Goal: Information Seeking & Learning: Learn about a topic

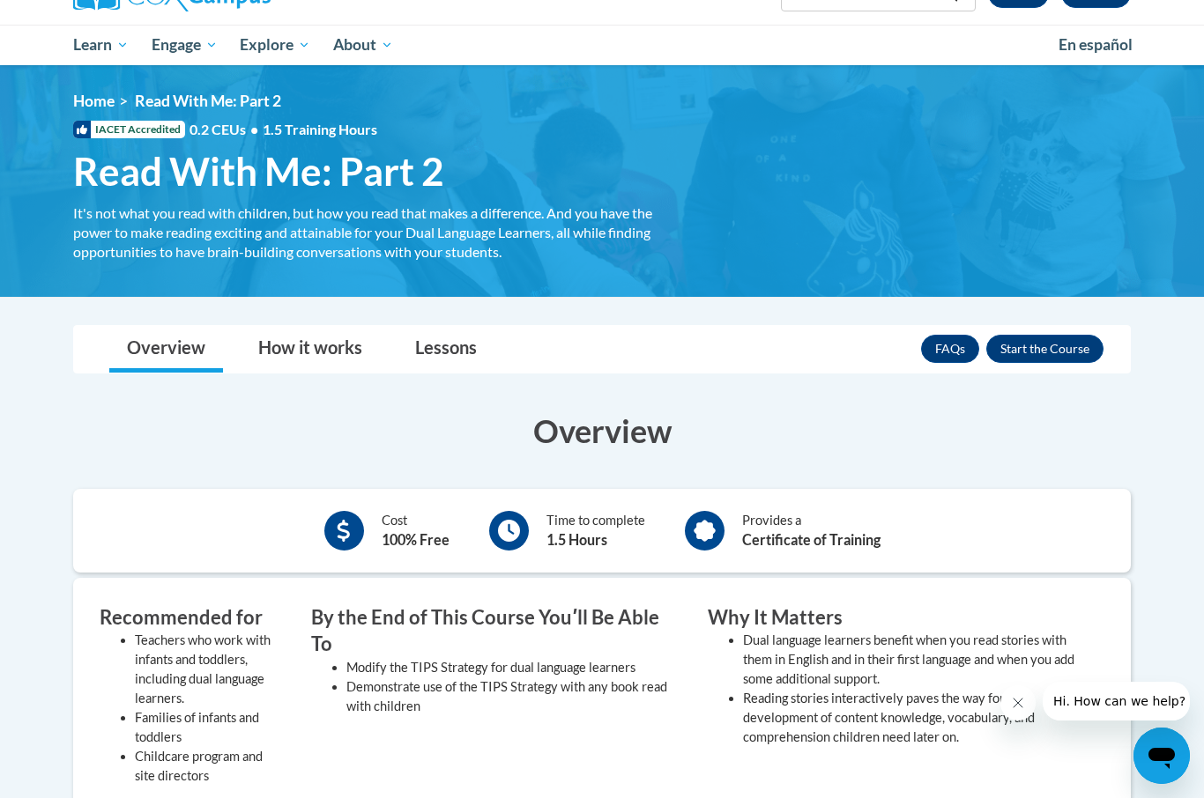
scroll to position [164, 0]
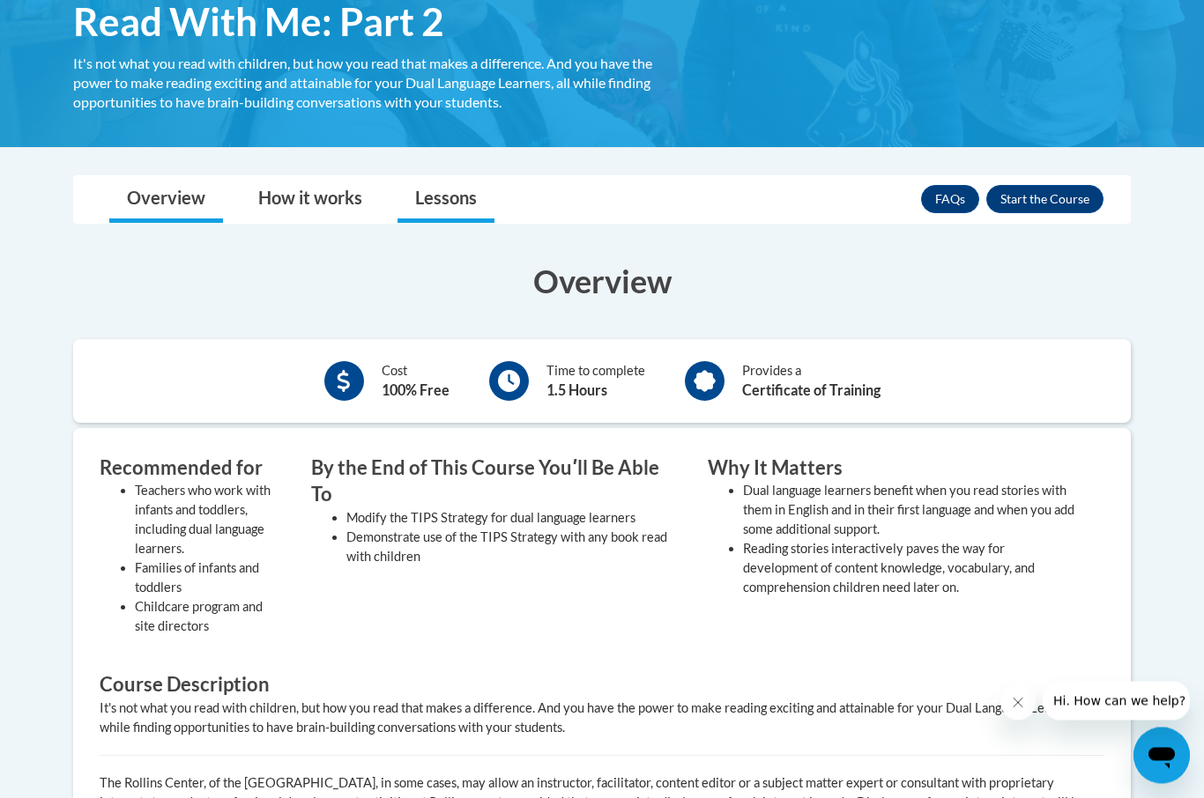
scroll to position [315, 0]
click at [463, 196] on link "Lessons" at bounding box center [445, 199] width 97 height 47
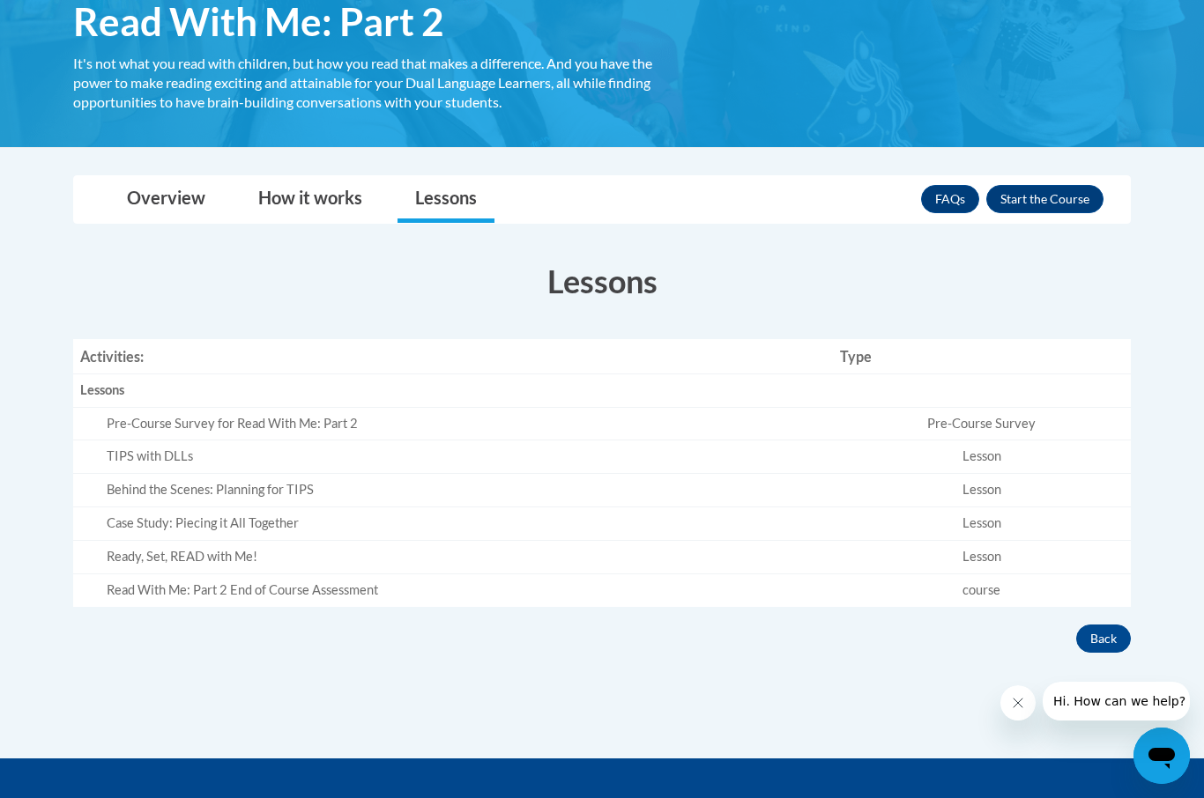
click at [327, 474] on td "Behind the Scenes: Planning for TIPS" at bounding box center [453, 490] width 760 height 33
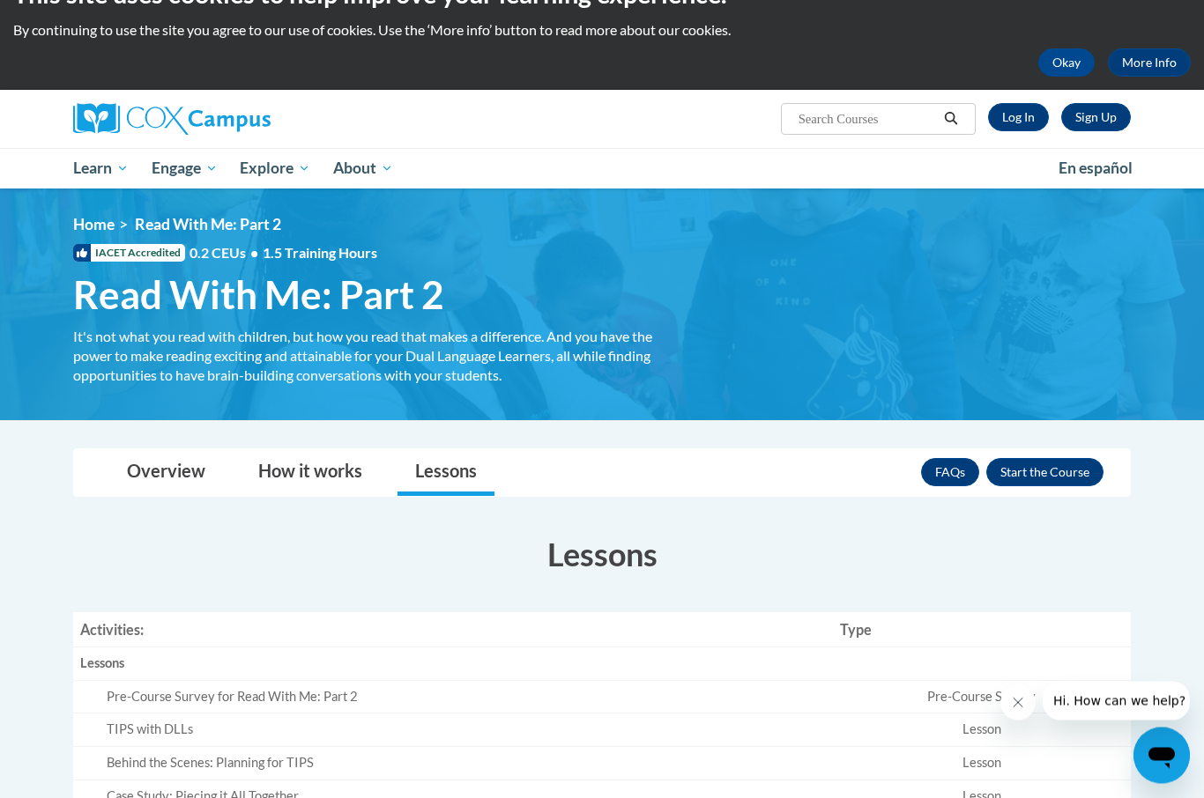
scroll to position [0, 0]
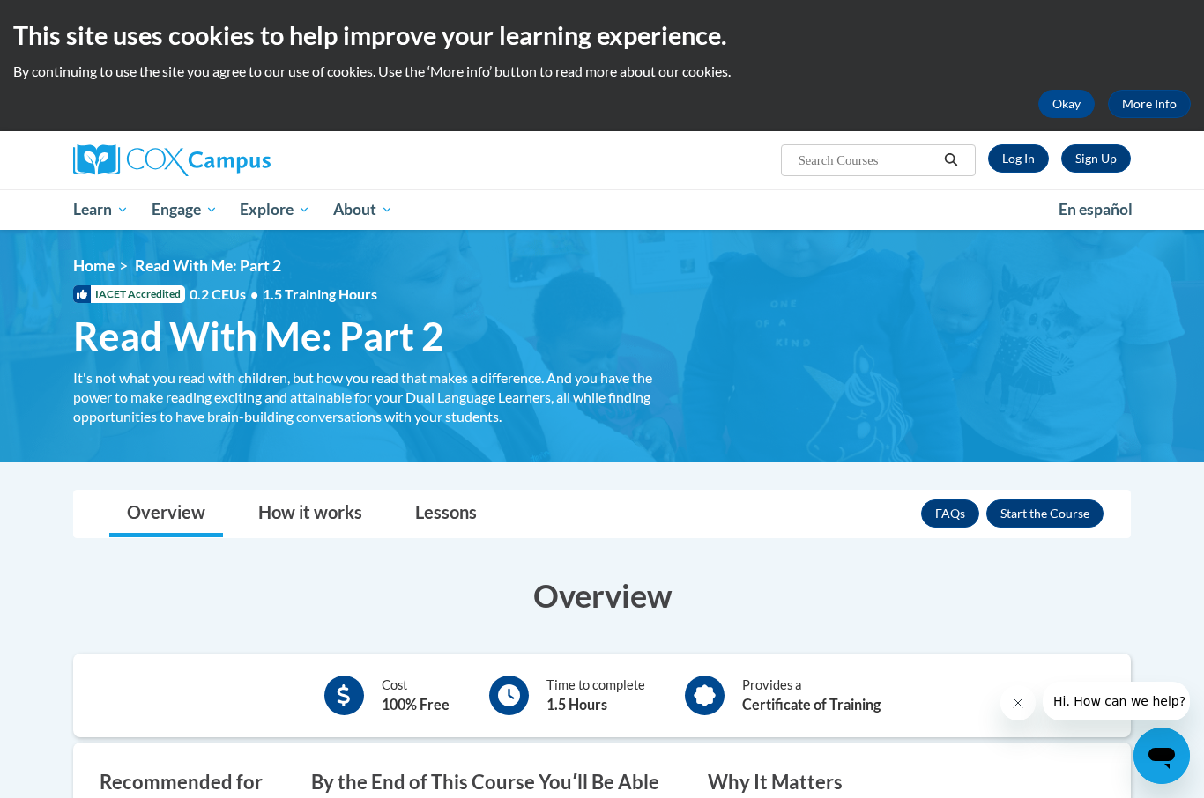
click at [230, 152] on img at bounding box center [171, 161] width 197 height 32
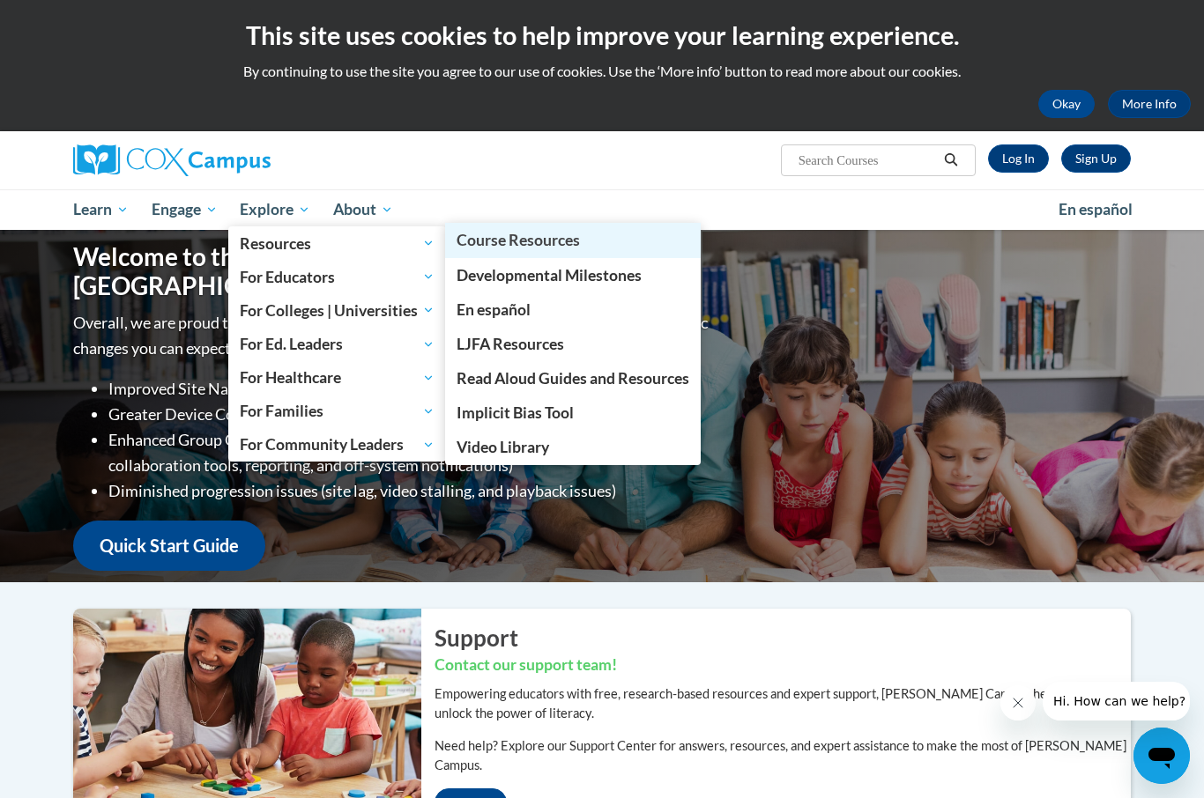
click at [638, 234] on link "Course Resources" at bounding box center [573, 240] width 256 height 34
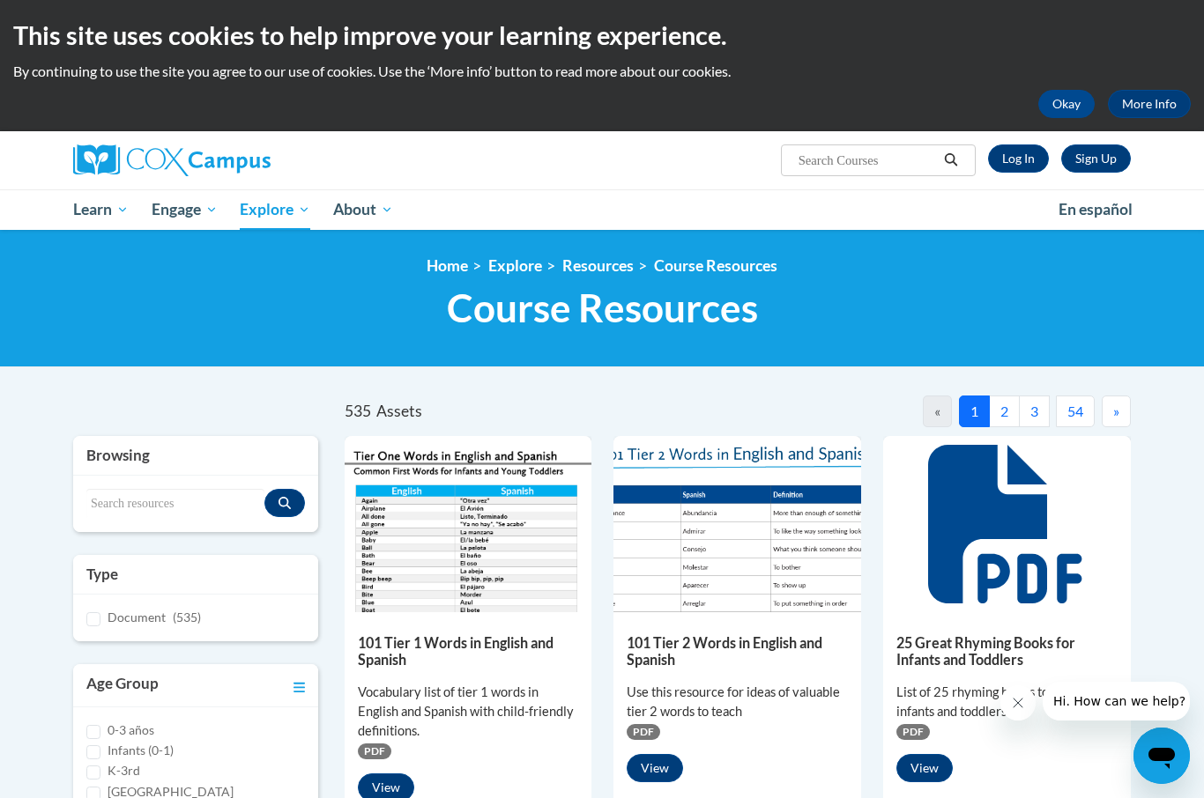
click at [909, 171] on input "Search..." at bounding box center [867, 160] width 141 height 21
click at [901, 164] on input "Search..." at bounding box center [867, 160] width 141 height 21
type input "Tips read"
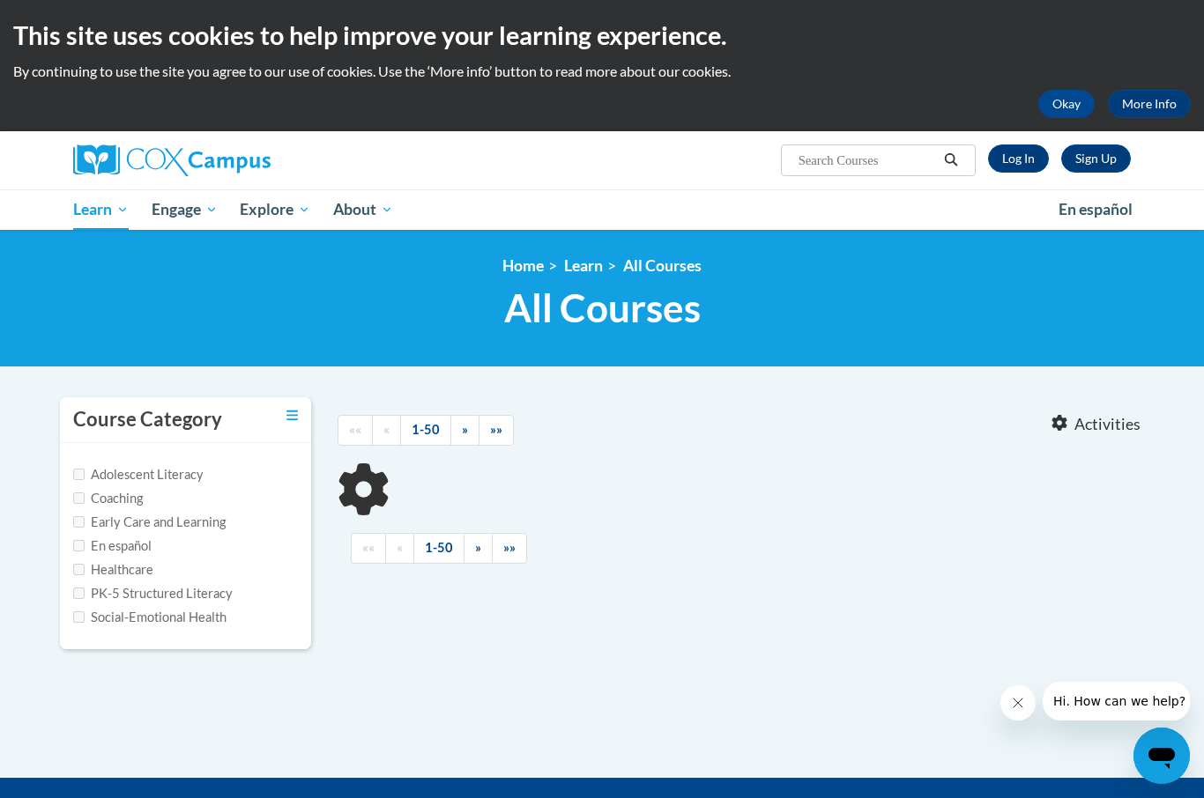
type input "Tips read"
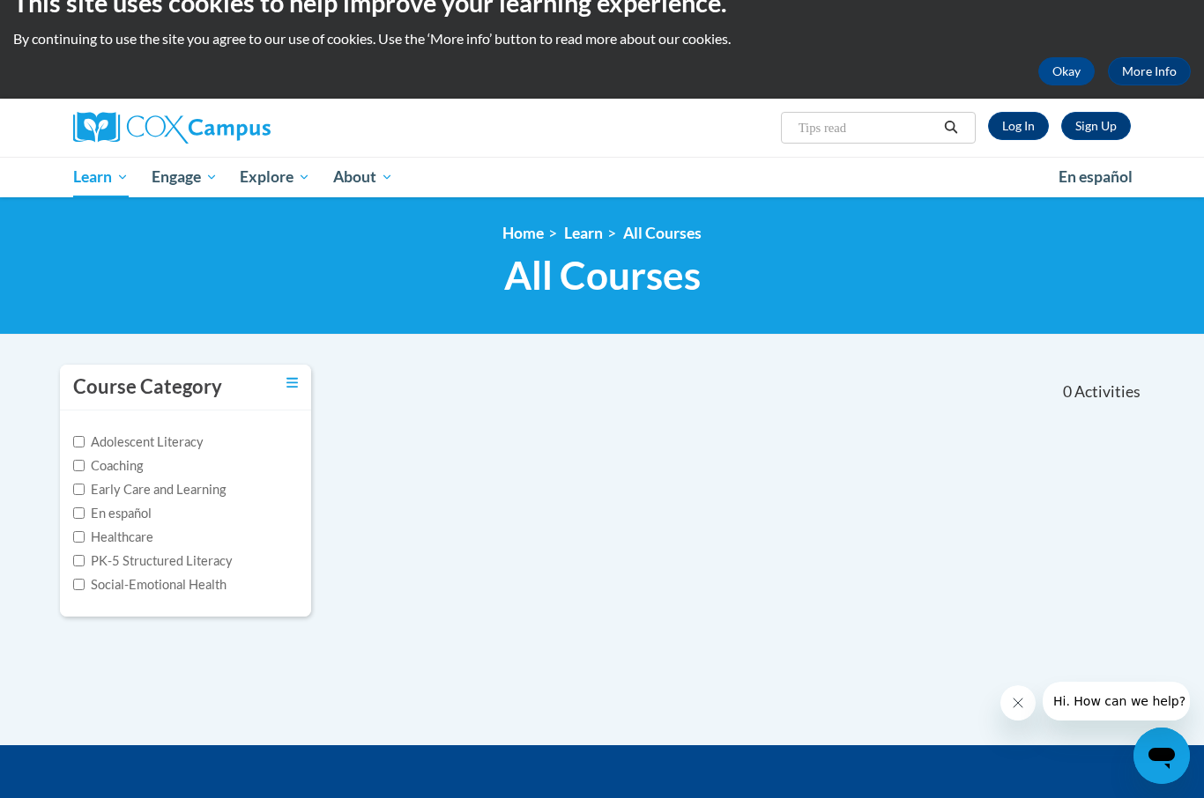
scroll to position [42, 0]
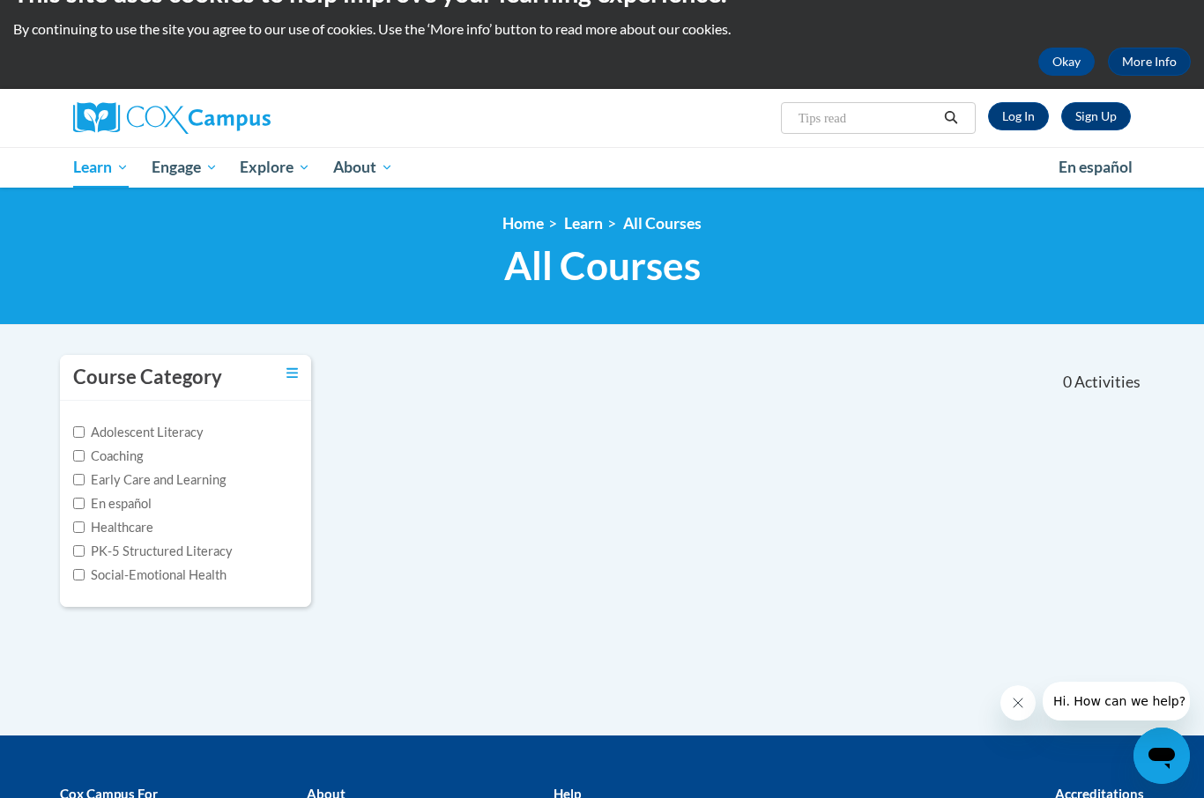
click at [107, 723] on div "Course Category Adolescent Literacy Coaching Early Care and Learning En español…" at bounding box center [602, 544] width 1110 height 384
click at [818, 112] on input "Tips read" at bounding box center [867, 117] width 141 height 21
click at [878, 115] on input "Tips read" at bounding box center [867, 117] width 141 height 21
click at [864, 114] on input "Tips read" at bounding box center [867, 117] width 141 height 21
click at [858, 122] on input "Tips read" at bounding box center [867, 117] width 141 height 21
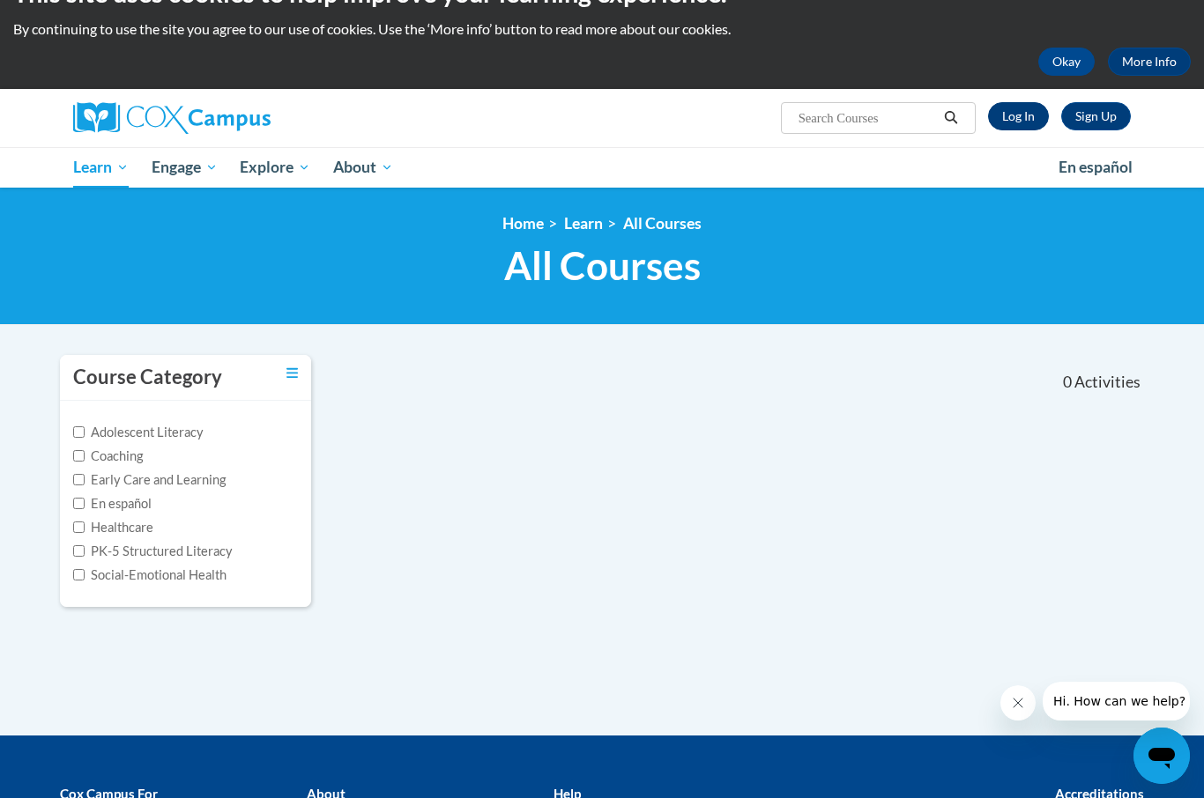
click at [1005, 110] on link "Log In" at bounding box center [1018, 116] width 61 height 28
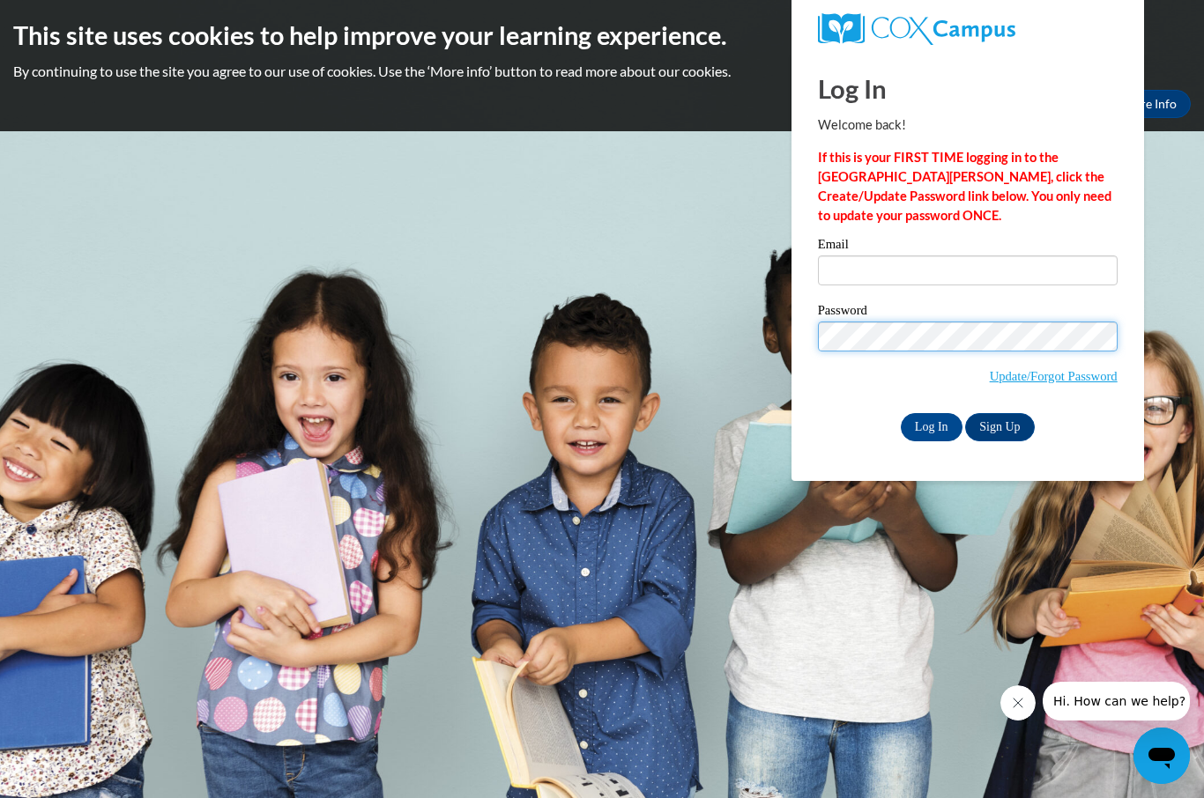
type input "nakayla96@gmail.com"
click at [910, 435] on input "Log In" at bounding box center [932, 427] width 62 height 28
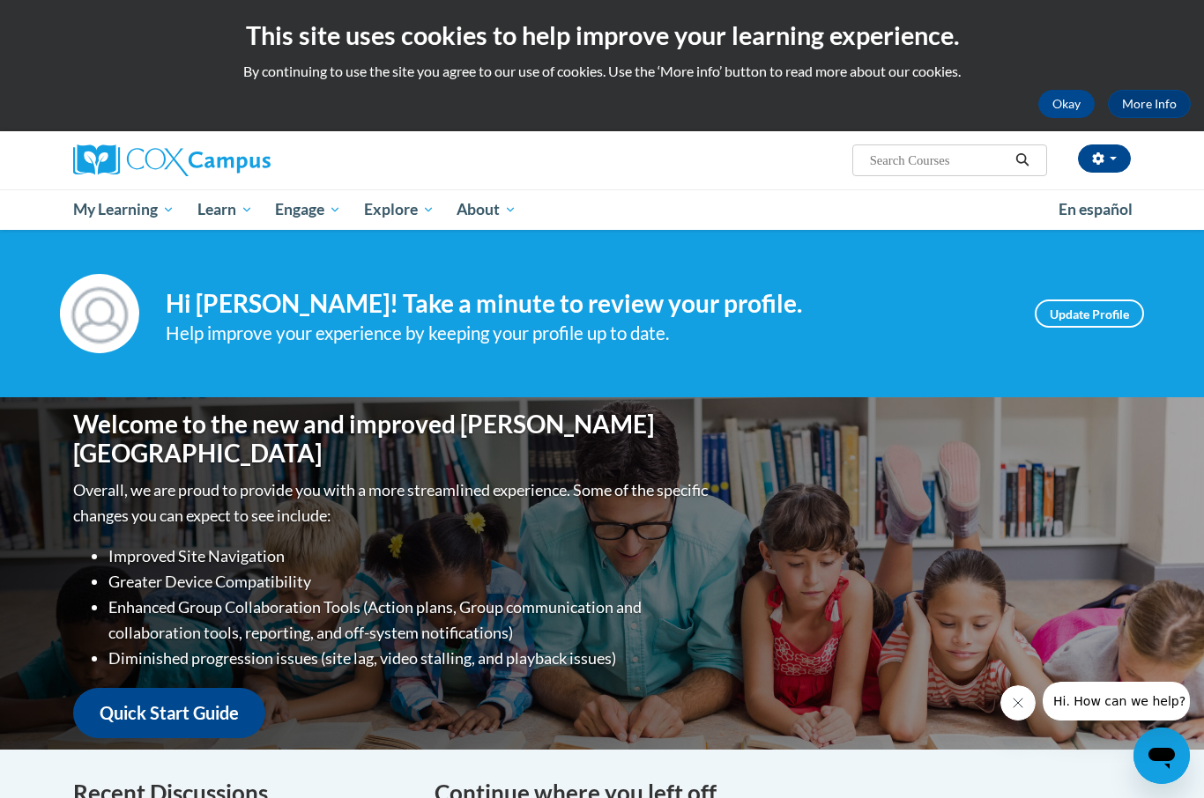
click at [868, 171] on input "Search..." at bounding box center [938, 160] width 141 height 21
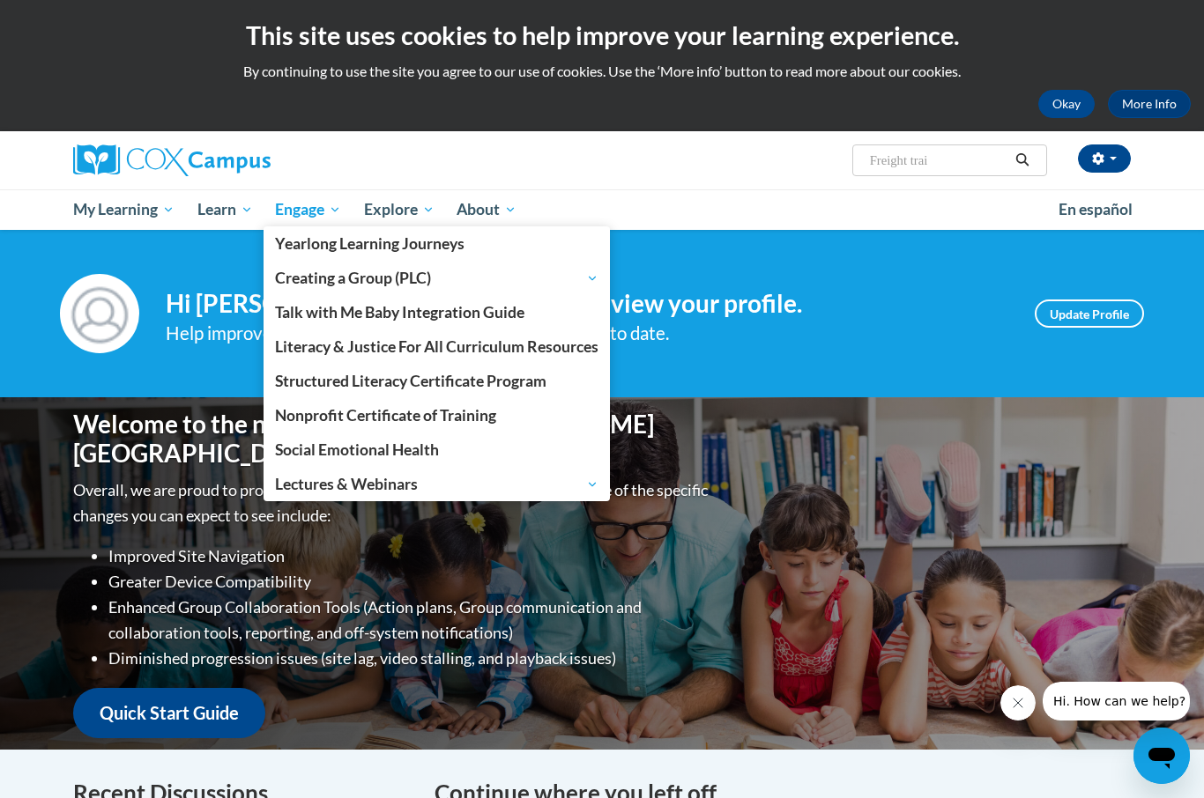
type input "Freight train"
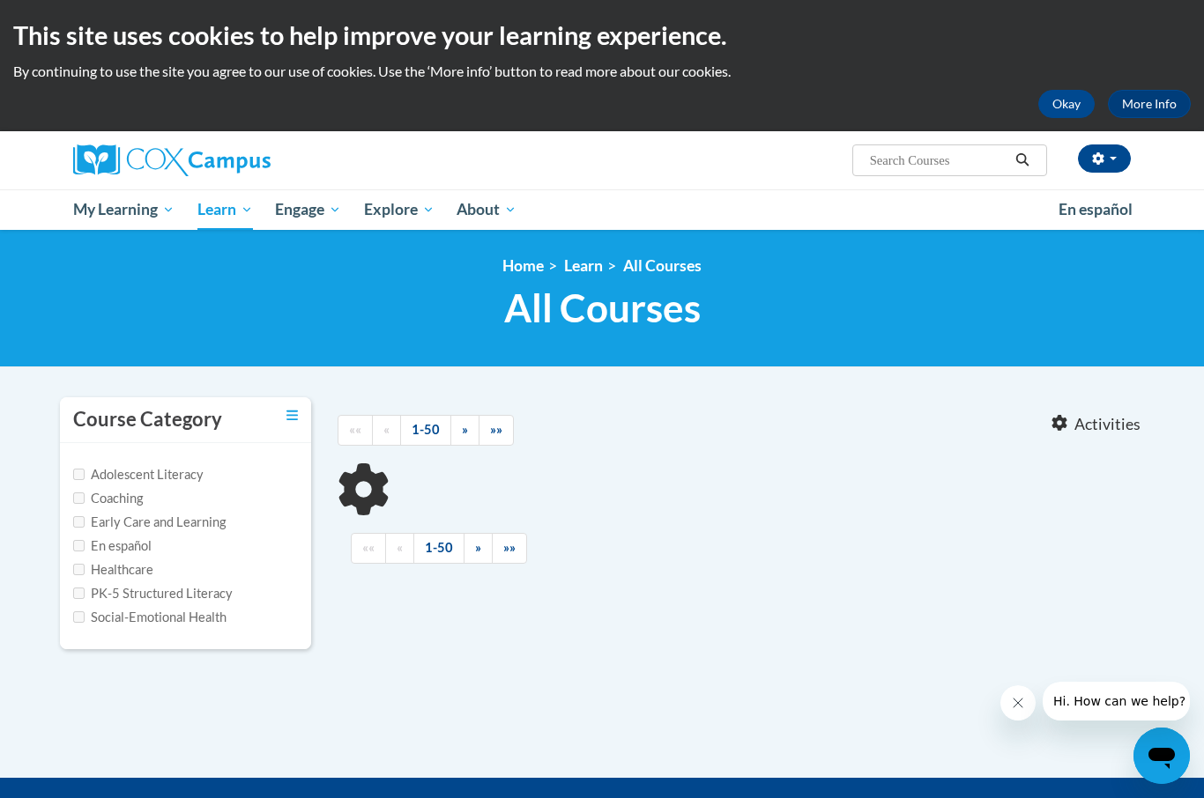
type input "Freight train"
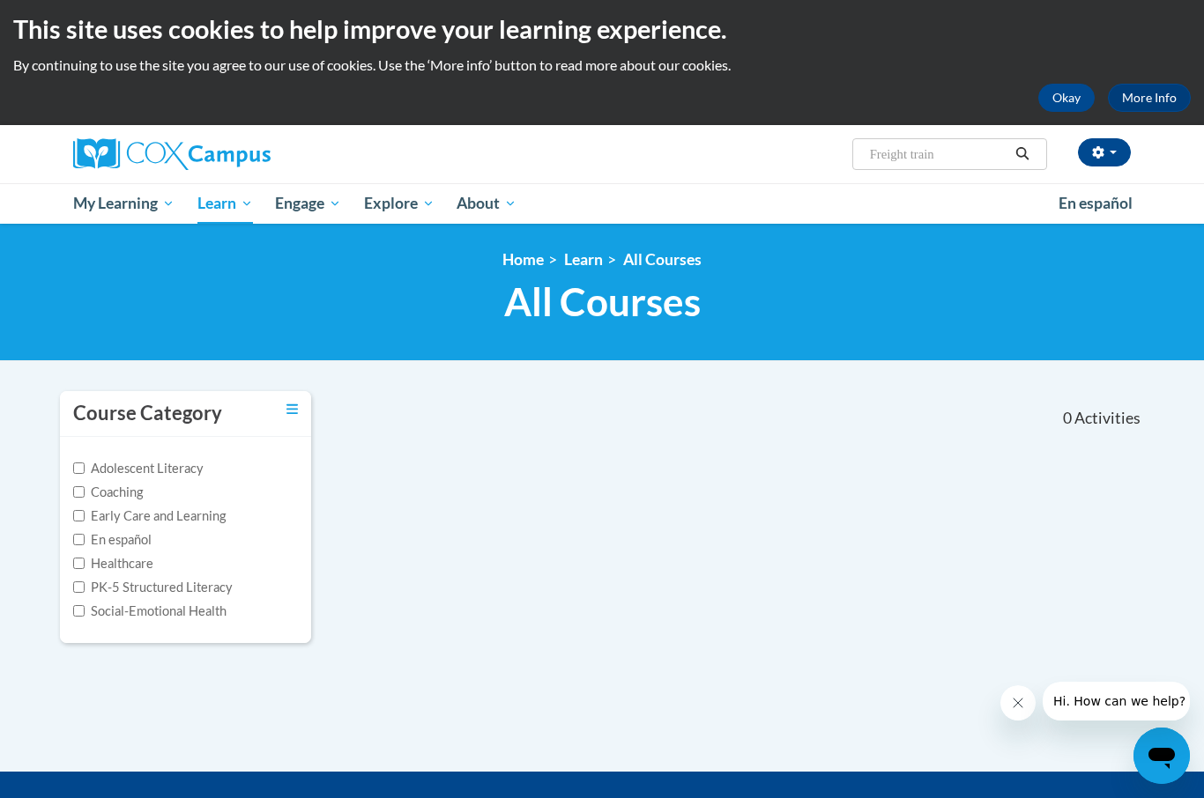
scroll to position [4, 0]
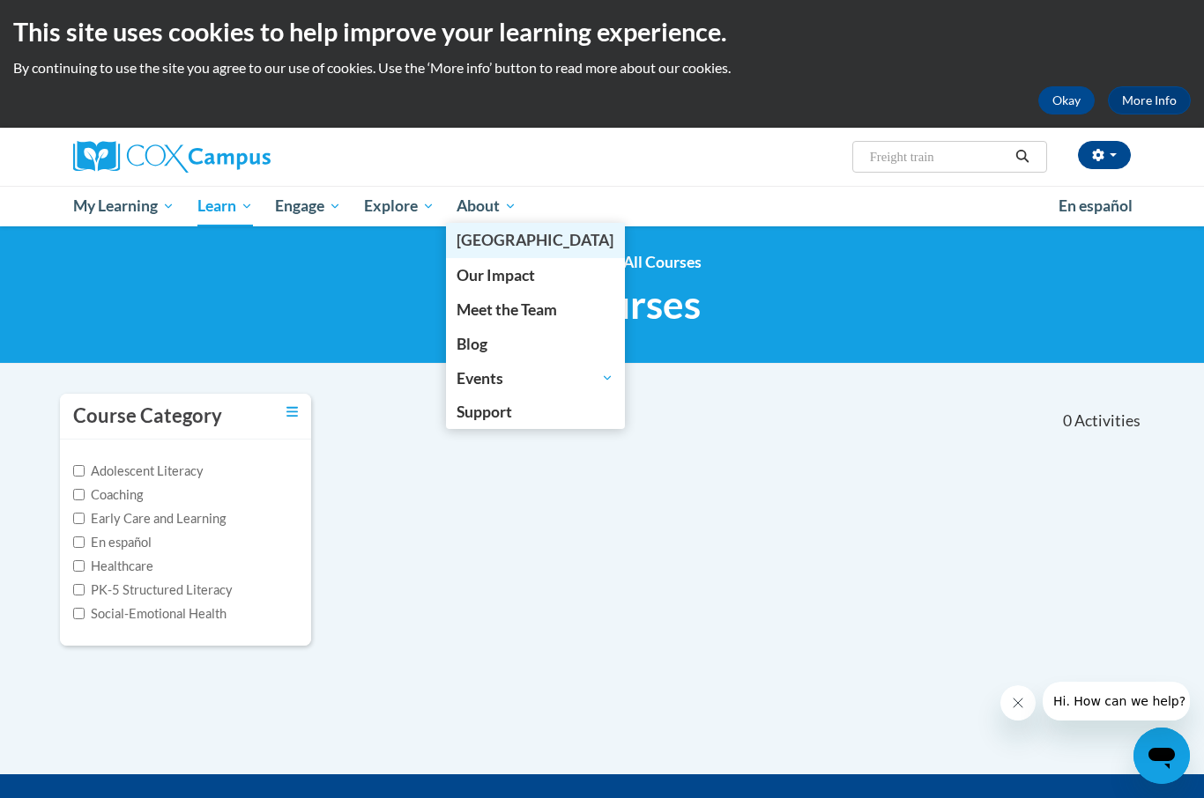
click at [471, 255] on link "[PERSON_NAME][GEOGRAPHIC_DATA]" at bounding box center [536, 240] width 180 height 34
